Goal: Task Accomplishment & Management: Manage account settings

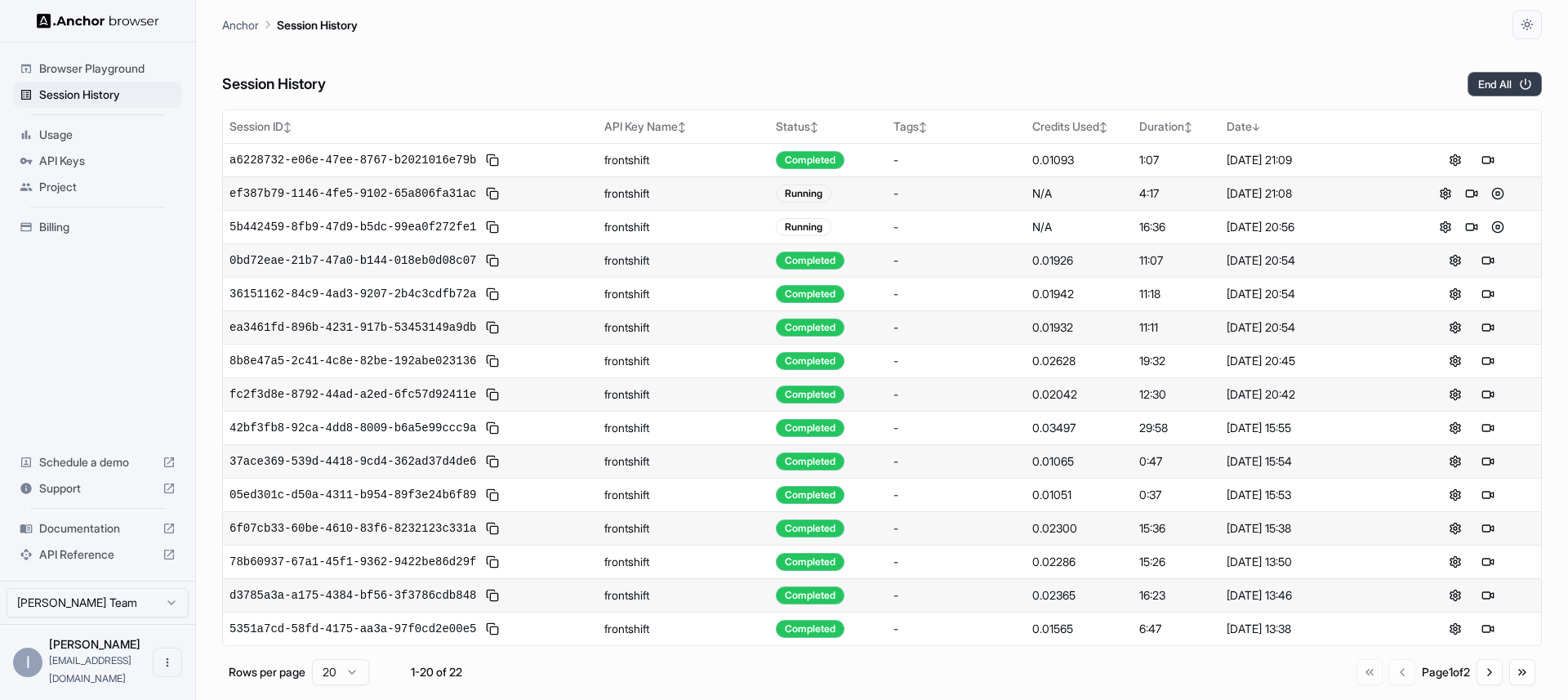
click at [1499, 86] on button "End All" at bounding box center [1504, 84] width 74 height 25
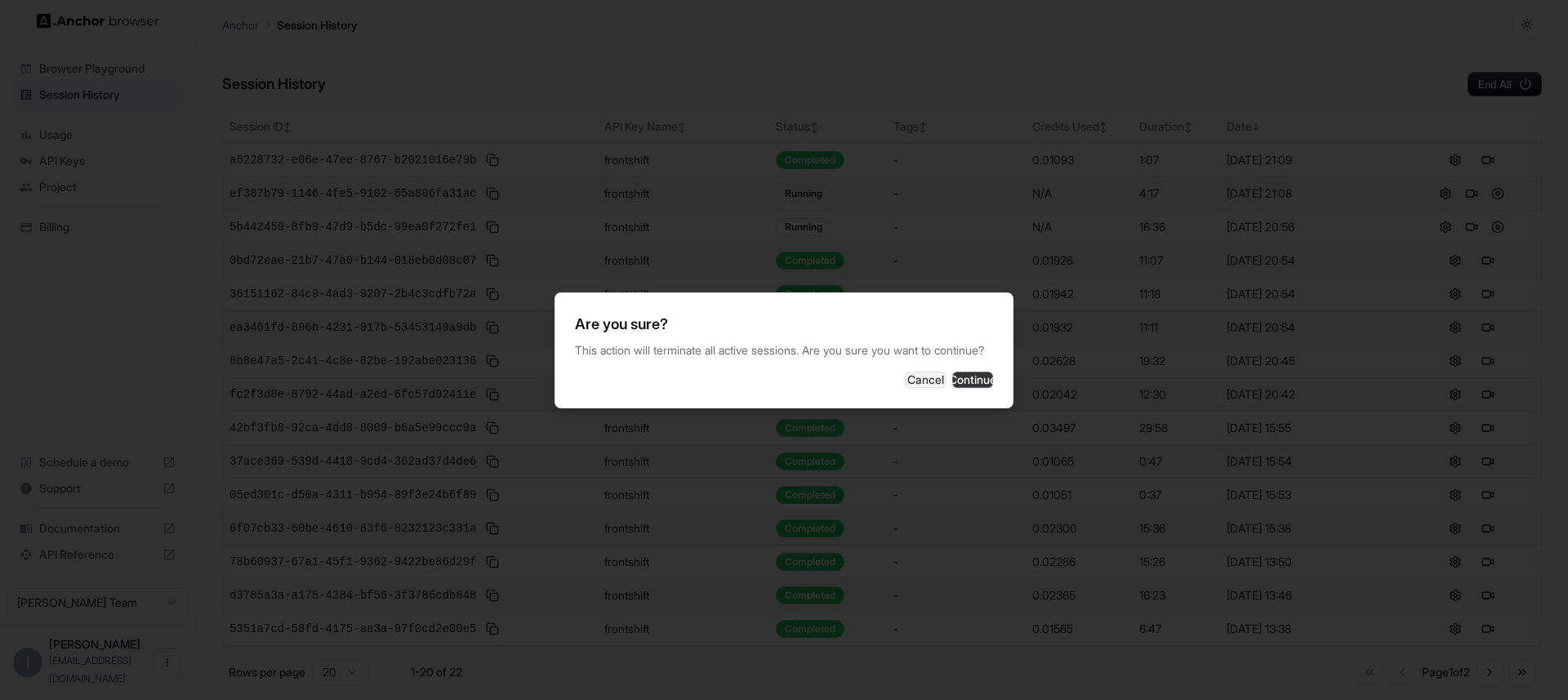
click at [980, 384] on button "Continue" at bounding box center [972, 380] width 41 height 16
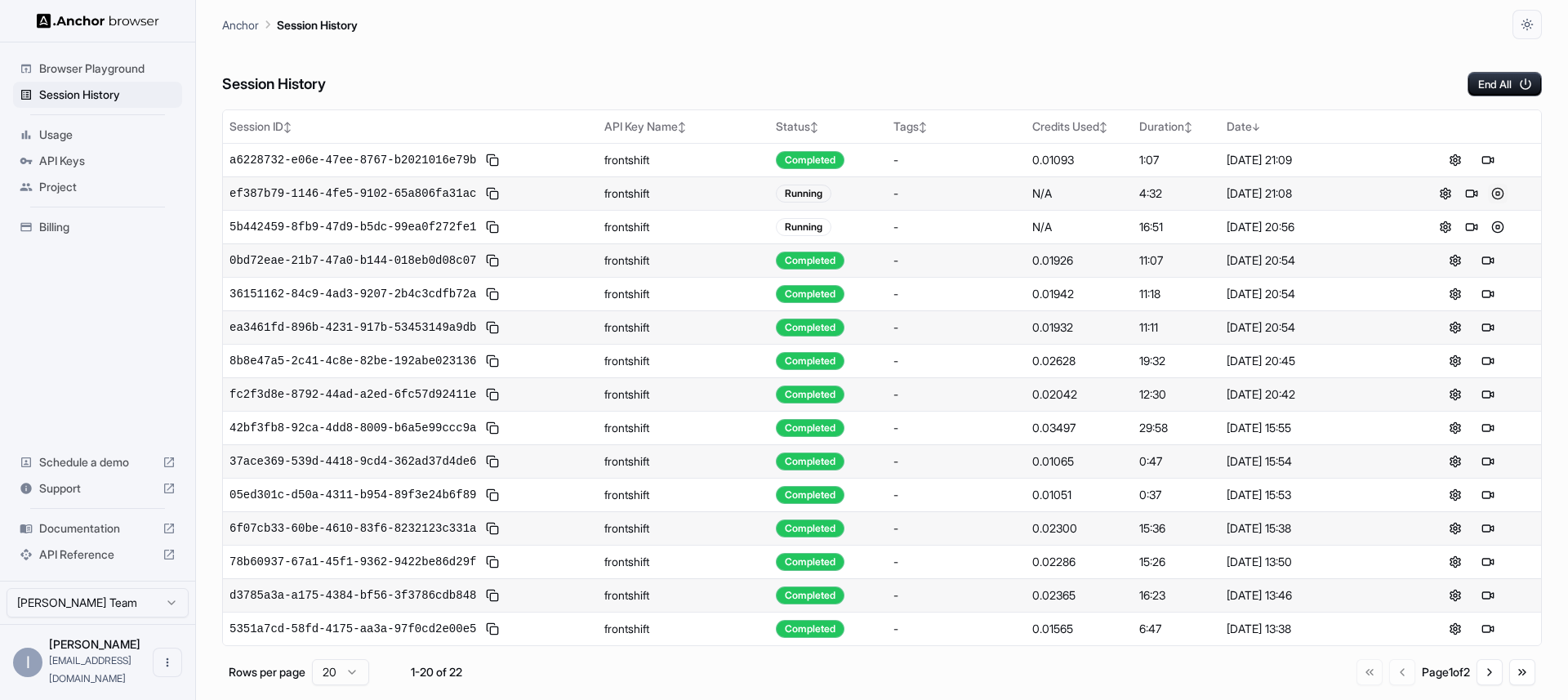
click at [1498, 193] on button at bounding box center [1498, 193] width 19 height 19
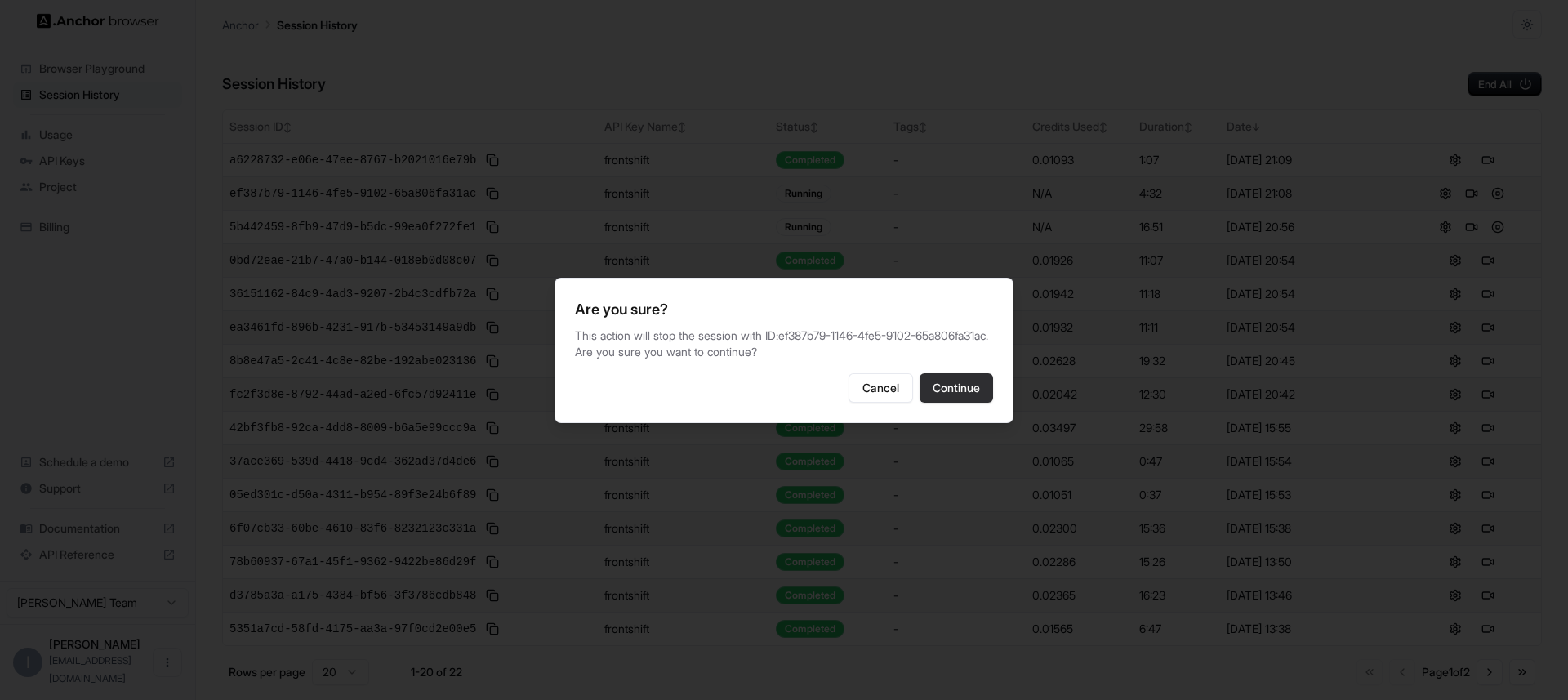
click at [971, 401] on button "Continue" at bounding box center [957, 388] width 73 height 29
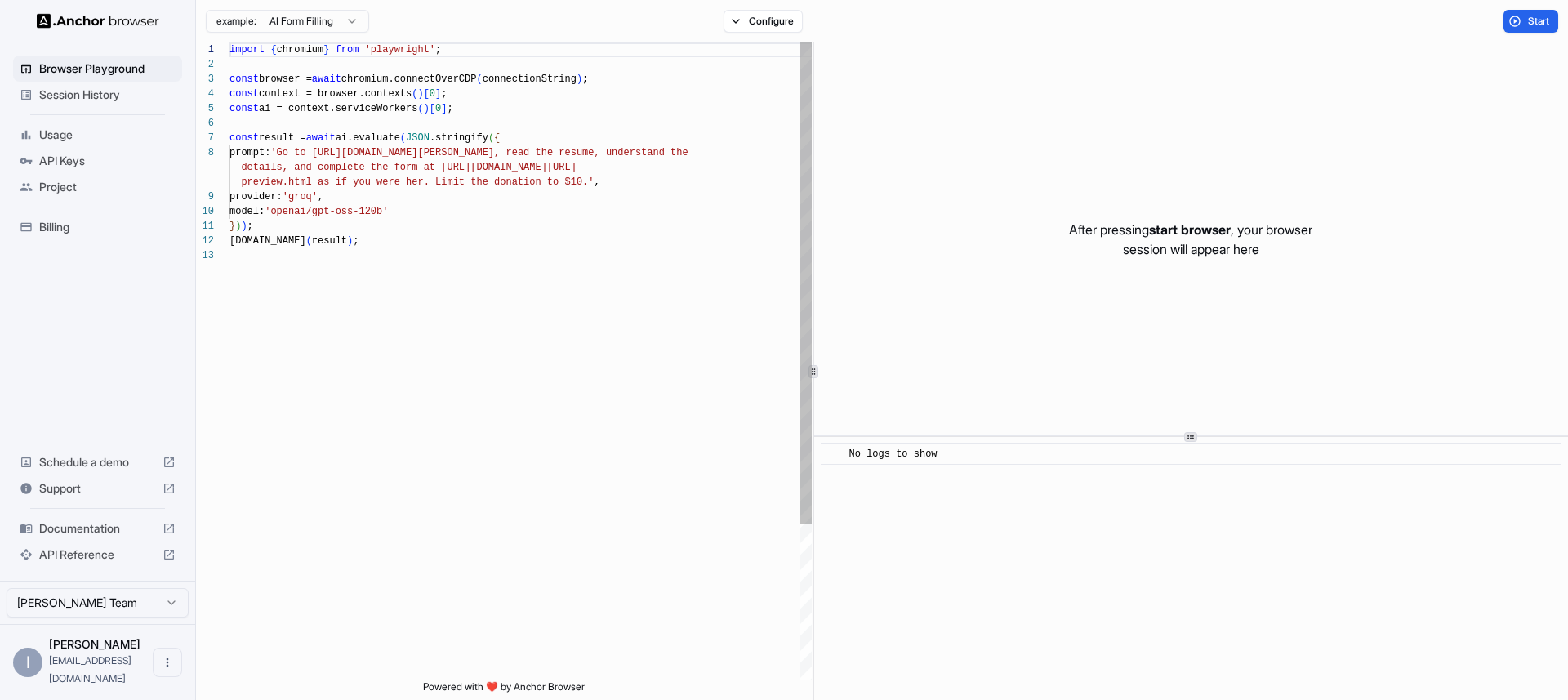
scroll to position [118, 0]
click at [58, 98] on span "Session History" at bounding box center [107, 95] width 136 height 16
